Goal: Transaction & Acquisition: Download file/media

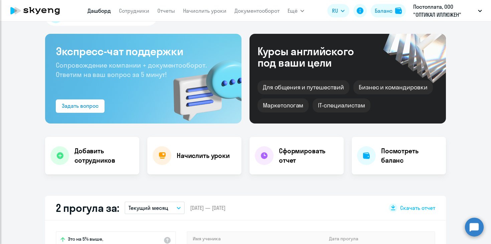
select select "30"
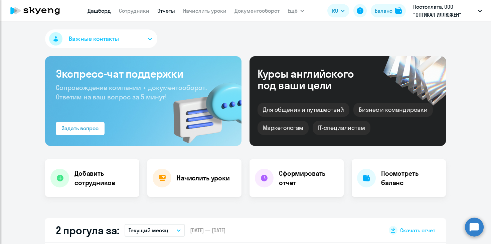
click at [163, 11] on link "Отчеты" at bounding box center [166, 10] width 18 height 7
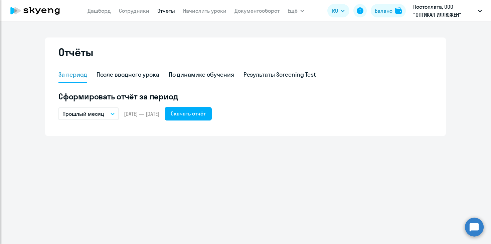
click at [93, 114] on p "Прошлый месяц" at bounding box center [83, 114] width 42 height 8
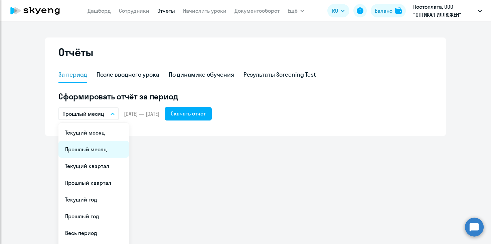
click at [91, 149] on li "Прошлый месяц" at bounding box center [93, 149] width 71 height 17
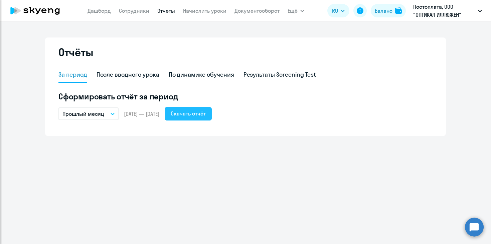
click at [204, 113] on div "Скачать отчёт" at bounding box center [188, 113] width 35 height 8
drag, startPoint x: 177, startPoint y: 112, endPoint x: 126, endPoint y: 110, distance: 50.8
click at [126, 110] on div "Прошлый месяц Текущий месяц Прошлый месяц Текущий квартал [GEOGRAPHIC_DATA] ква…" at bounding box center [245, 113] width 374 height 13
copy span "[DATE] — [DATE]"
click at [157, 105] on div "Сформировать отчёт за период Прошлый месяц Текущий месяц Прошлый месяц Текущий …" at bounding box center [245, 105] width 374 height 29
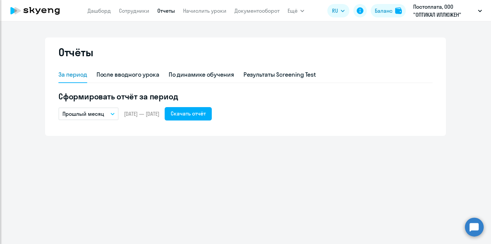
drag, startPoint x: 178, startPoint y: 114, endPoint x: 123, endPoint y: 113, distance: 55.2
click at [123, 113] on div "Прошлый месяц Текущий месяц Прошлый месяц Текущий квартал [GEOGRAPHIC_DATA] ква…" at bounding box center [245, 113] width 374 height 13
copy span "[DATE] — [DATE]"
